Goal: Task Accomplishment & Management: Use online tool/utility

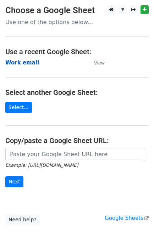
click at [27, 60] on strong "Work email" at bounding box center [22, 63] width 34 height 6
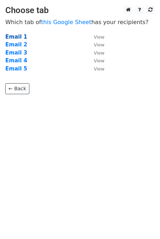
click at [12, 36] on strong "Email 1" at bounding box center [16, 37] width 22 height 6
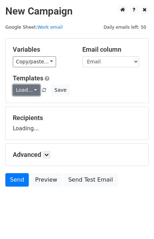
click at [25, 87] on link "Load..." at bounding box center [26, 90] width 27 height 11
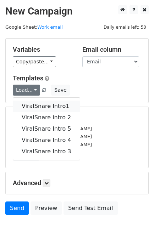
click at [41, 106] on link "ViralSnare Intro1" at bounding box center [46, 106] width 67 height 11
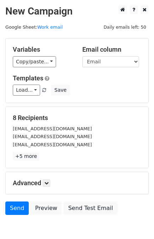
scroll to position [35, 0]
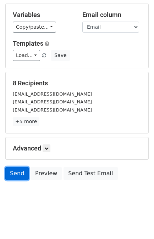
click at [13, 170] on link "Send" at bounding box center [16, 173] width 23 height 13
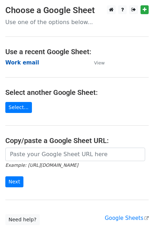
click at [19, 62] on strong "Work email" at bounding box center [22, 63] width 34 height 6
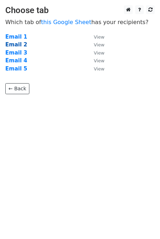
click at [18, 46] on strong "Email 2" at bounding box center [16, 44] width 22 height 6
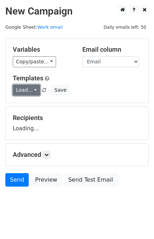
click at [16, 92] on link "Load..." at bounding box center [26, 90] width 27 height 11
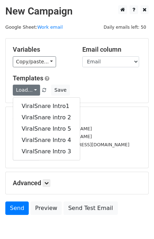
click at [27, 97] on div "ViralSnare Intro1 ViralSnare intro 2 ViralSnare Intro 5 ViralSnare Intro 4 Vira…" at bounding box center [46, 128] width 67 height 63
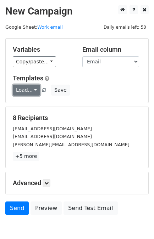
click at [27, 88] on link "Load..." at bounding box center [26, 90] width 27 height 11
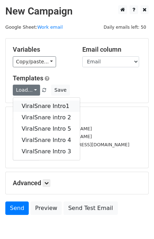
click at [41, 107] on link "ViralSnare Intro1" at bounding box center [46, 106] width 67 height 11
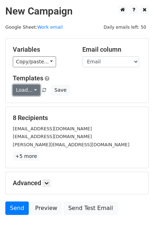
click at [22, 89] on link "Load..." at bounding box center [26, 90] width 27 height 11
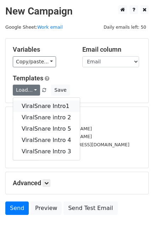
click at [31, 103] on link "ViralSnare Intro1" at bounding box center [46, 106] width 67 height 11
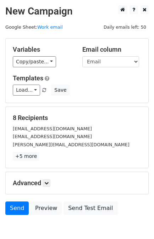
scroll to position [35, 0]
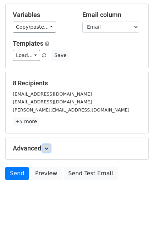
click at [46, 147] on icon at bounding box center [46, 148] width 4 height 4
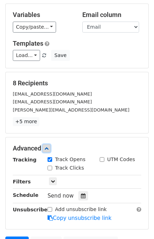
scroll to position [101, 0]
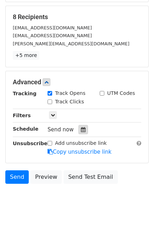
click at [81, 129] on icon at bounding box center [83, 129] width 5 height 5
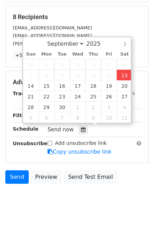
type input "[DATE] 15:17"
type input "03"
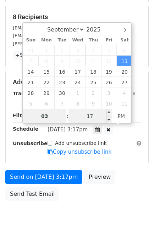
scroll to position [92, 0]
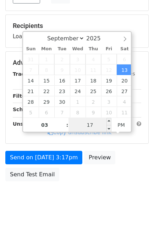
click at [95, 124] on input "17" at bounding box center [89, 125] width 43 height 14
type input "30"
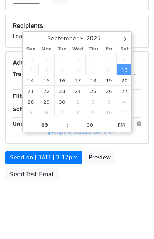
type input "2025-09-13 15:30"
click at [131, 169] on div "Send on Sep 13 at 3:17pm Preview Send Test Email" at bounding box center [77, 168] width 154 height 34
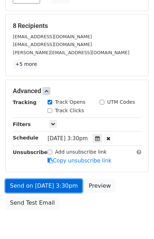
click at [52, 182] on link "Send on Sep 13 at 3:30pm" at bounding box center [43, 185] width 77 height 13
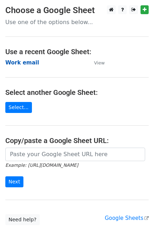
click at [27, 63] on strong "Work email" at bounding box center [22, 63] width 34 height 6
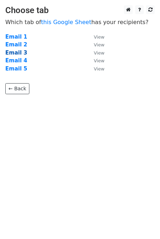
click at [22, 53] on strong "Email 3" at bounding box center [16, 53] width 22 height 6
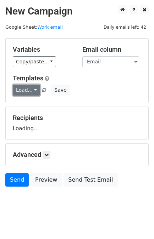
click at [33, 92] on link "Load..." at bounding box center [26, 90] width 27 height 11
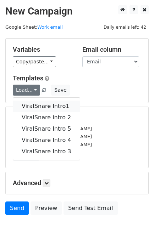
click at [44, 106] on link "ViralSnare Intro1" at bounding box center [46, 106] width 67 height 11
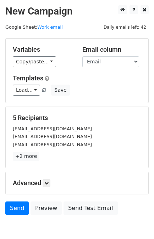
scroll to position [35, 0]
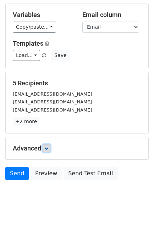
click at [50, 149] on link at bounding box center [47, 149] width 8 height 8
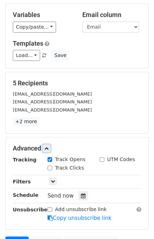
scroll to position [104, 0]
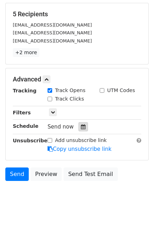
click at [82, 123] on div at bounding box center [83, 126] width 10 height 9
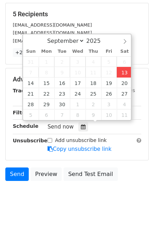
type input "[DATE] 15:17"
type input "03"
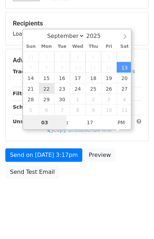
scroll to position [92, 0]
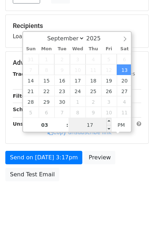
click at [92, 125] on input "17" at bounding box center [89, 125] width 43 height 14
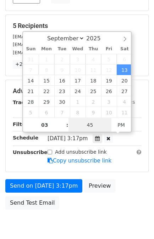
type input "45"
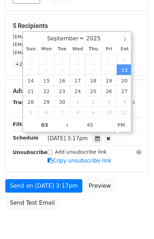
type input "[DATE] 15:45"
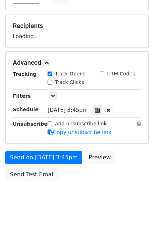
click at [118, 186] on body "New Campaign Daily emails left: 42 Google Sheet: Work email Variables Copy/past…" at bounding box center [77, 63] width 154 height 300
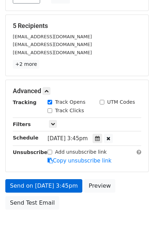
scroll to position [120, 0]
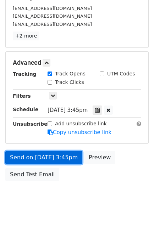
click at [67, 157] on link "Send on [DATE] 3:45pm" at bounding box center [43, 157] width 77 height 13
